Goal: Information Seeking & Learning: Compare options

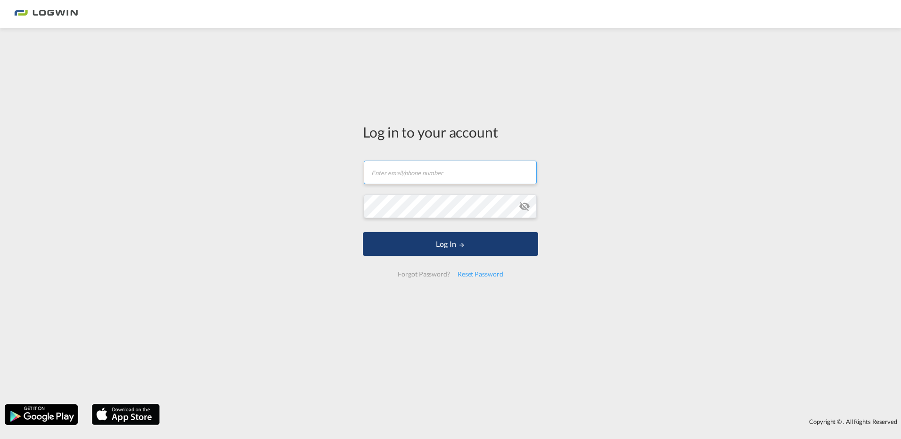
type input "[PERSON_NAME][EMAIL_ADDRESS][PERSON_NAME][DOMAIN_NAME]"
click at [467, 243] on button "Log In" at bounding box center [450, 244] width 175 height 24
